Goal: Navigation & Orientation: Go to known website

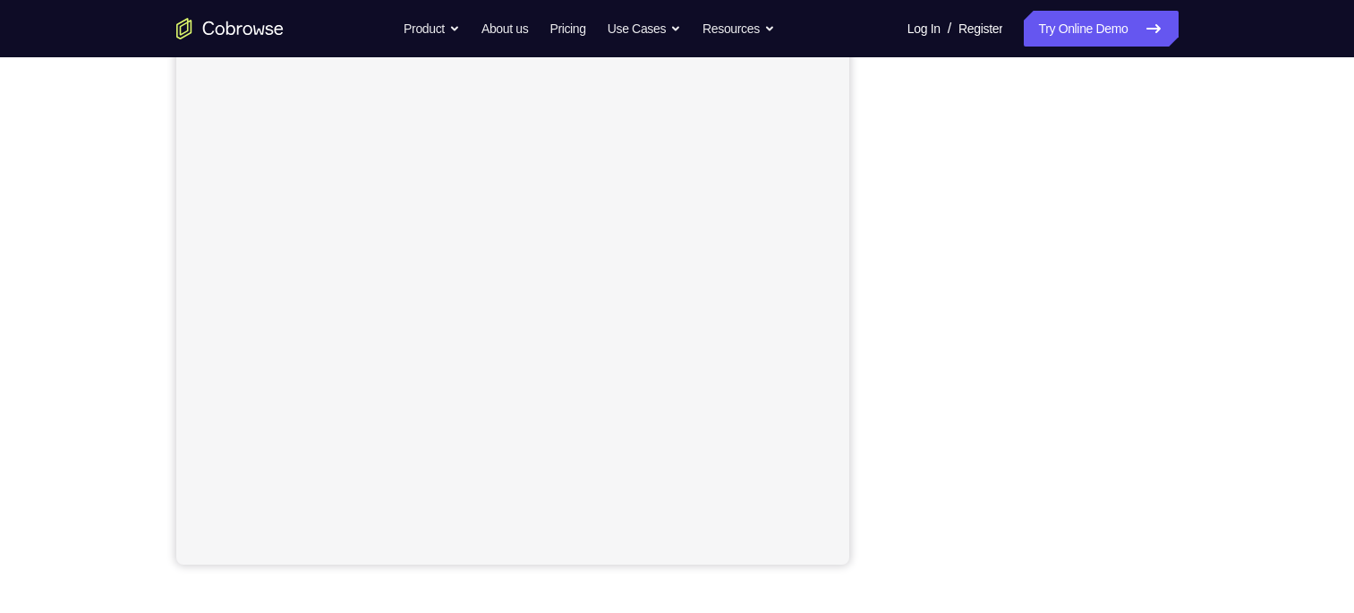
scroll to position [257, 0]
